Goal: Transaction & Acquisition: Subscribe to service/newsletter

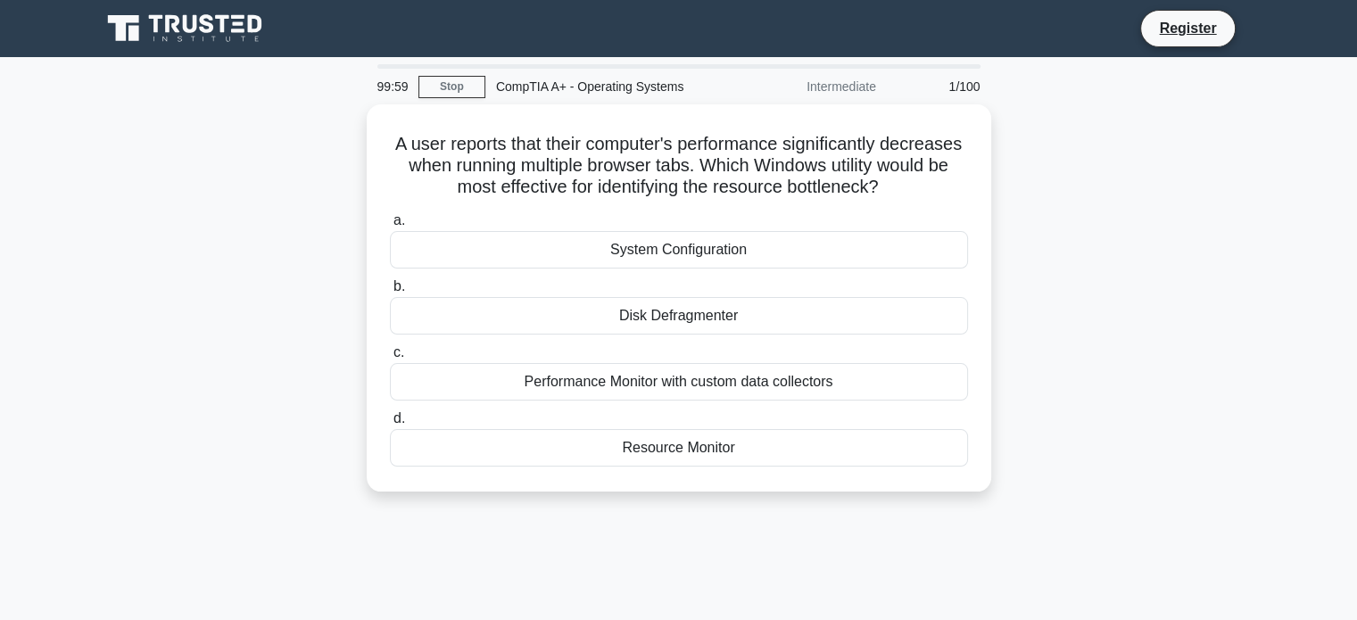
click at [207, 21] on icon at bounding box center [186, 29] width 171 height 34
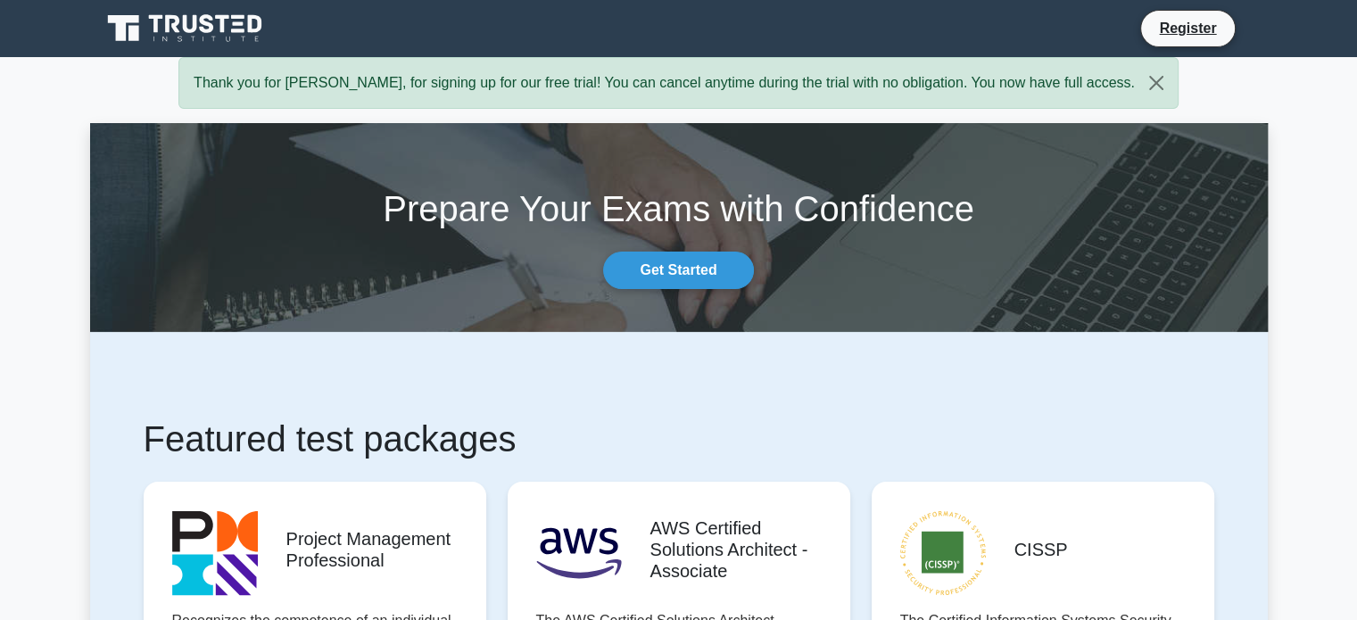
click at [1031, 91] on div "Thank you for [PERSON_NAME], for signing up for our free trial! You can cancel …" at bounding box center [678, 83] width 1000 height 52
click at [681, 277] on link "Get Started" at bounding box center [678, 270] width 150 height 37
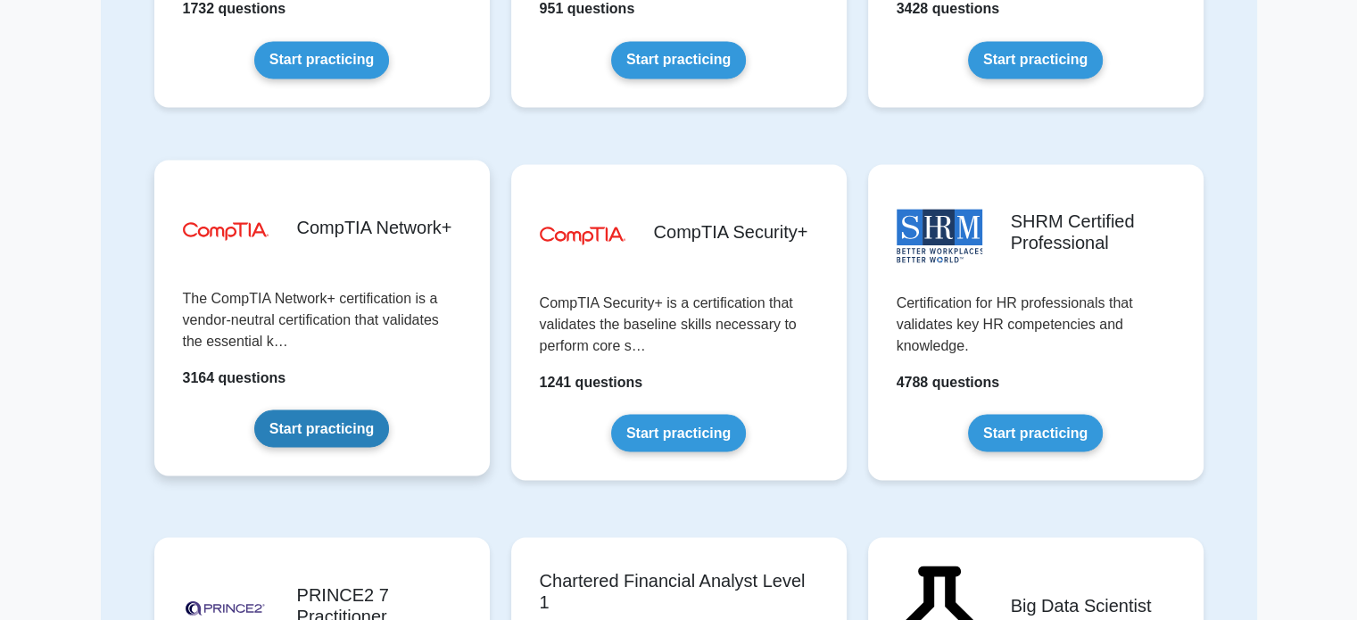
scroll to position [3032, 0]
click at [314, 424] on link "Start practicing" at bounding box center [321, 427] width 135 height 37
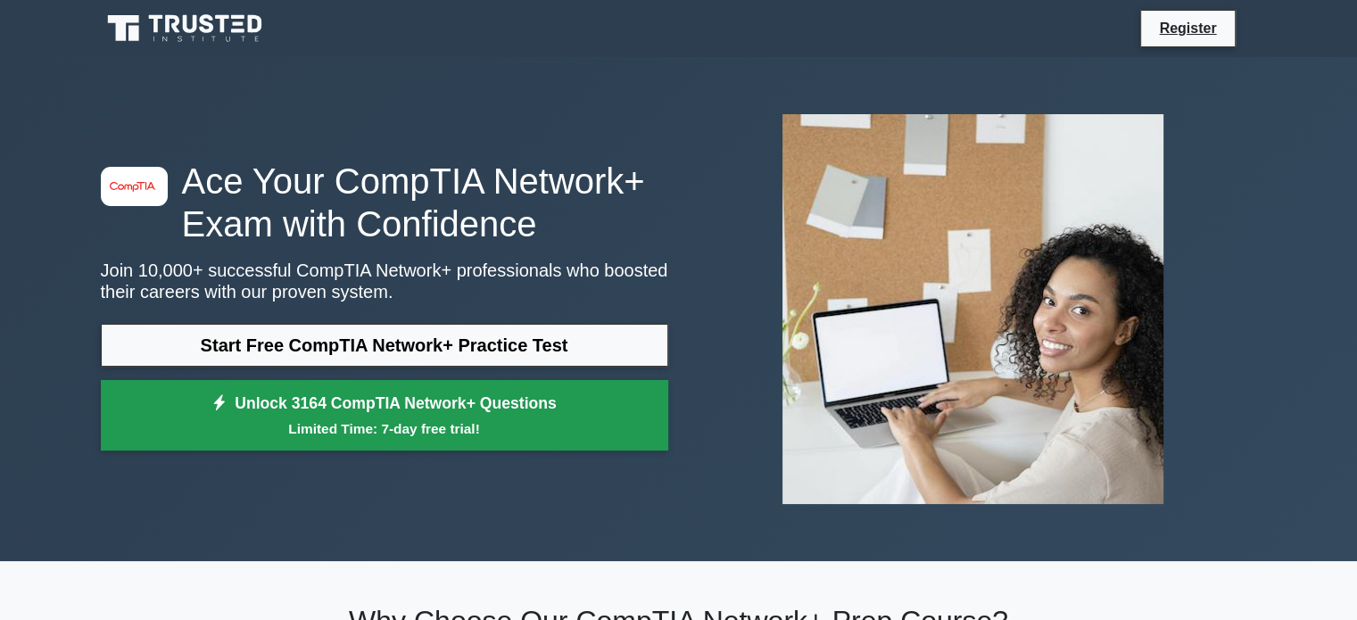
click at [483, 447] on link "Unlock 3164 CompTIA Network+ Questions Limited Time: 7-day free trial!" at bounding box center [384, 415] width 567 height 71
